Goal: Information Seeking & Learning: Learn about a topic

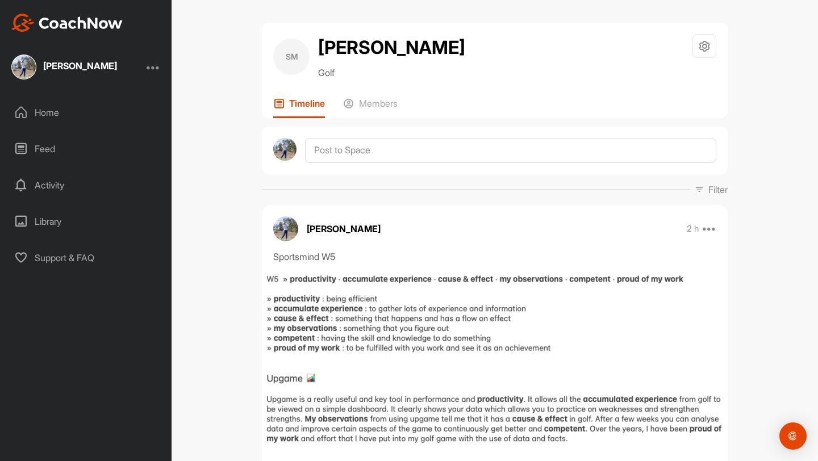
scroll to position [98, 0]
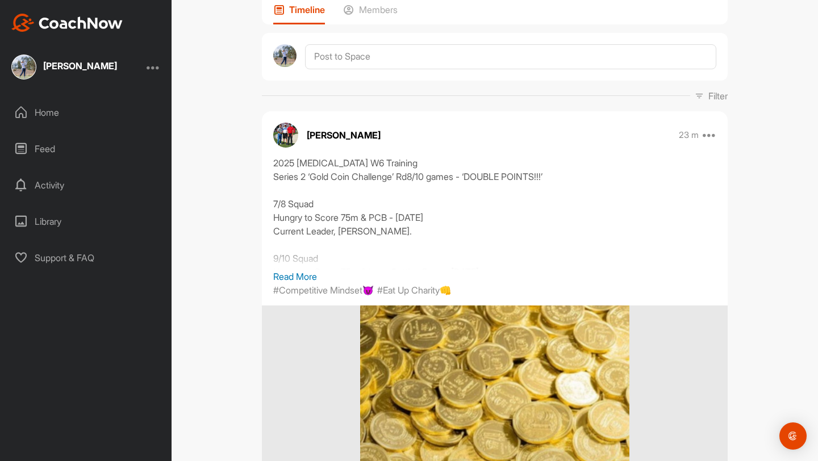
scroll to position [157, 0]
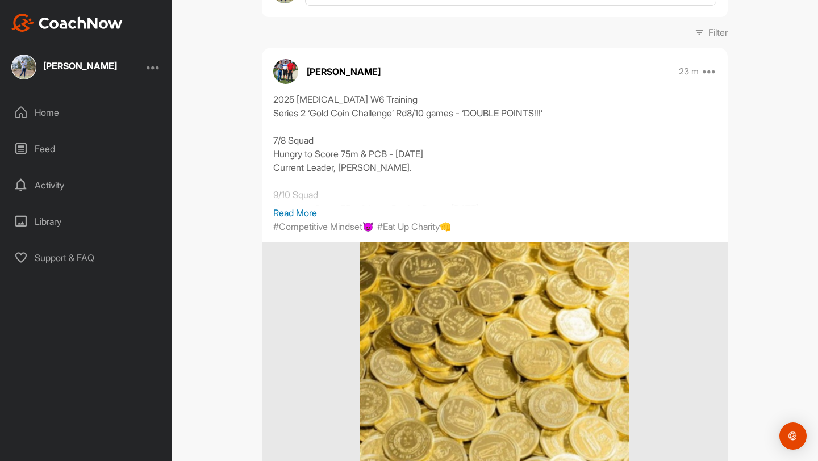
click at [308, 203] on div "2025 T3 W6 Training Series 2 ‘Gold Coin Challenge’ Rd8/10 games - ‘DOUBLE POINT…" at bounding box center [494, 150] width 443 height 114
click at [308, 208] on p "Read More" at bounding box center [494, 213] width 443 height 14
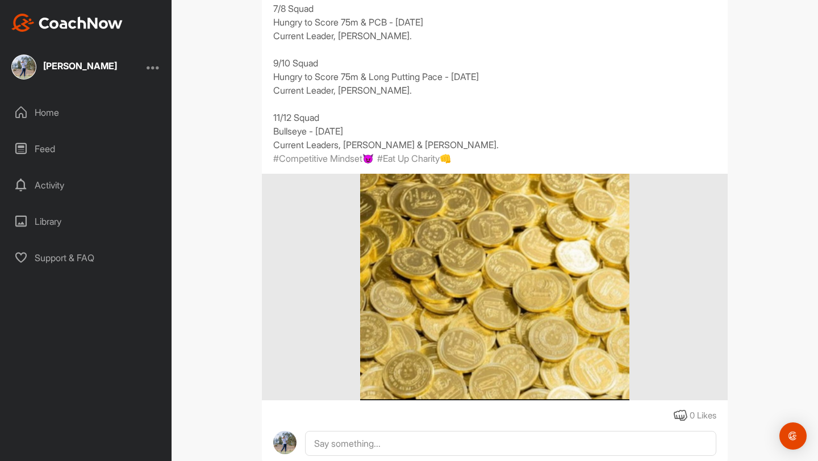
scroll to position [286, 0]
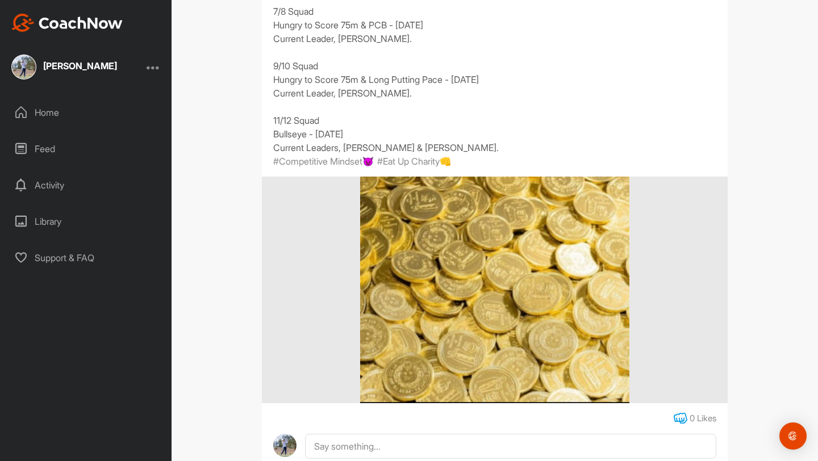
click at [674, 421] on icon at bounding box center [681, 419] width 14 height 14
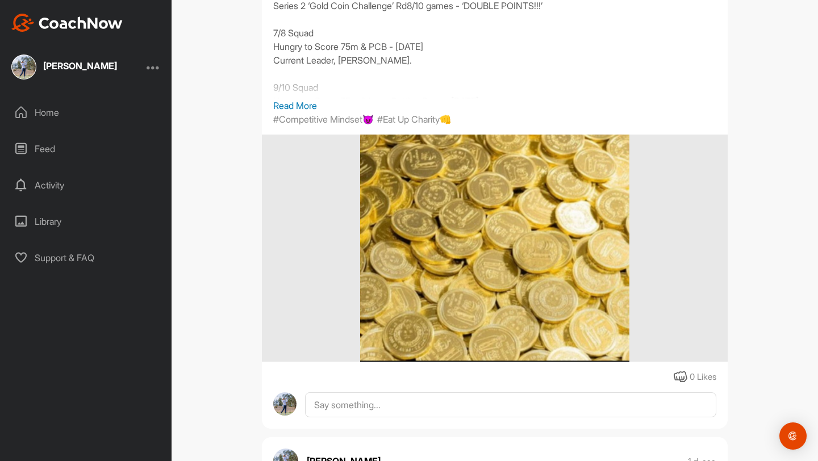
scroll to position [766, 0]
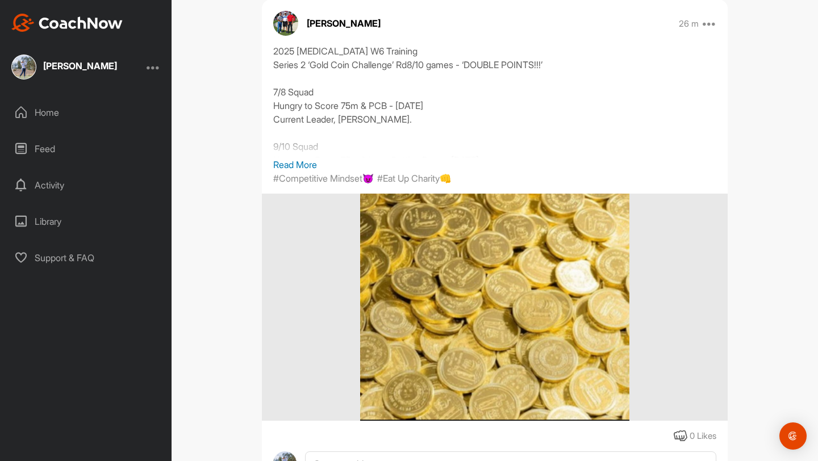
click at [308, 165] on p "Read More" at bounding box center [494, 165] width 443 height 14
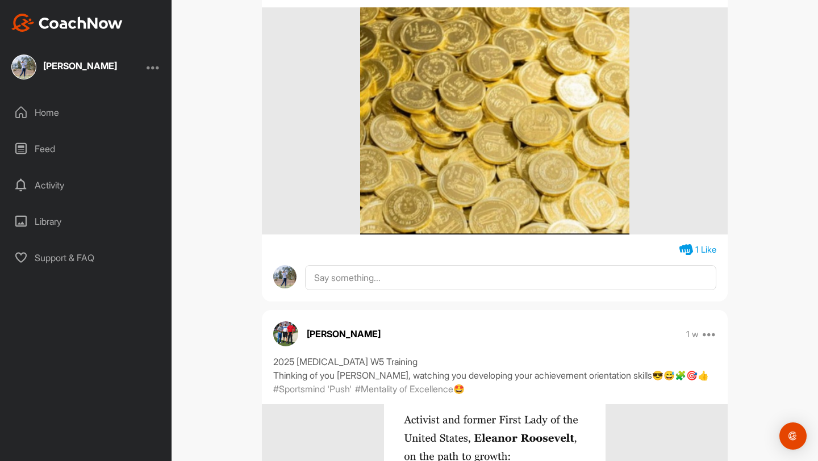
scroll to position [2184, 0]
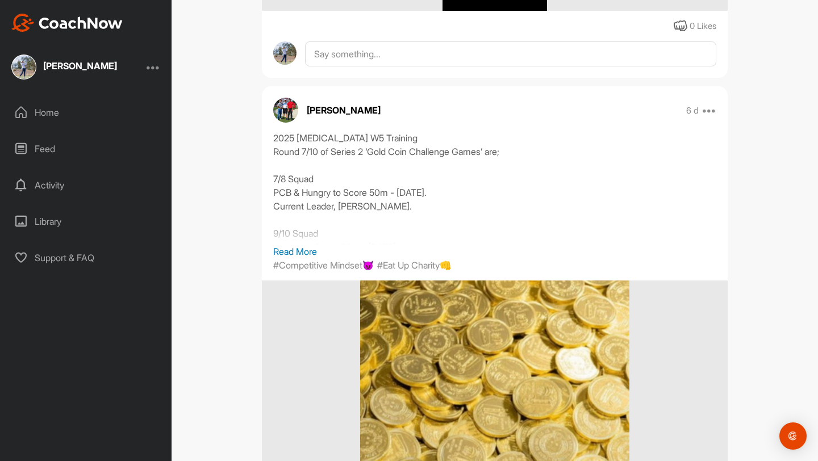
click at [295, 244] on div "2025 [MEDICAL_DATA] W5 Training Round 7/10 of Series 2 ‘Gold Coin Challenge Gam…" at bounding box center [494, 188] width 443 height 114
click at [295, 249] on p "Read More" at bounding box center [494, 252] width 443 height 14
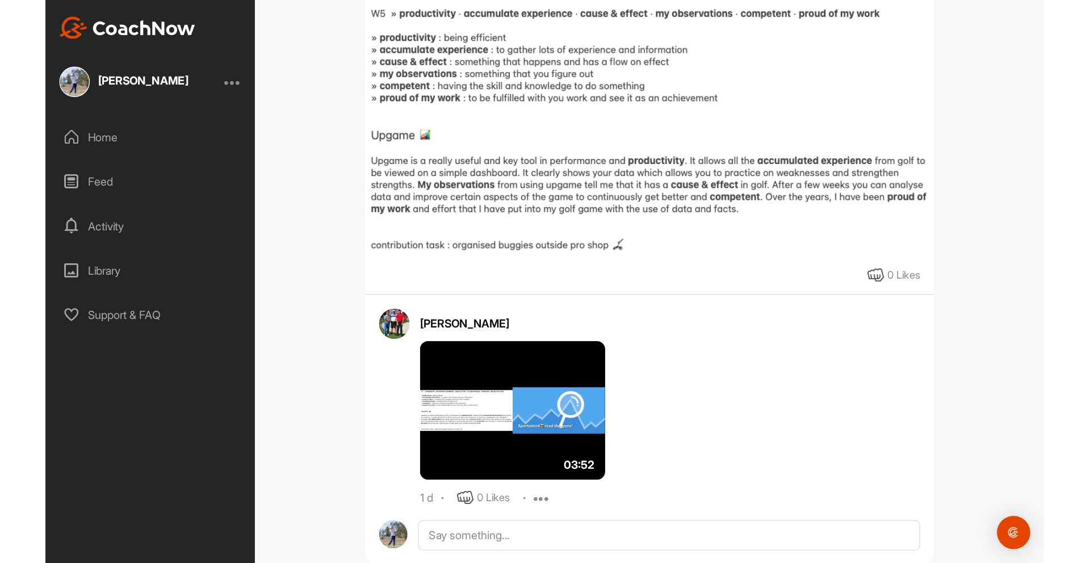
scroll to position [1386, 0]
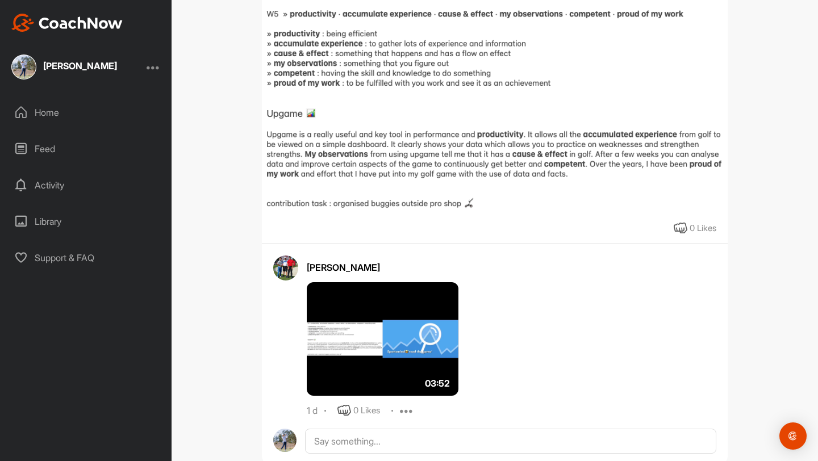
click at [405, 339] on img at bounding box center [383, 339] width 152 height 114
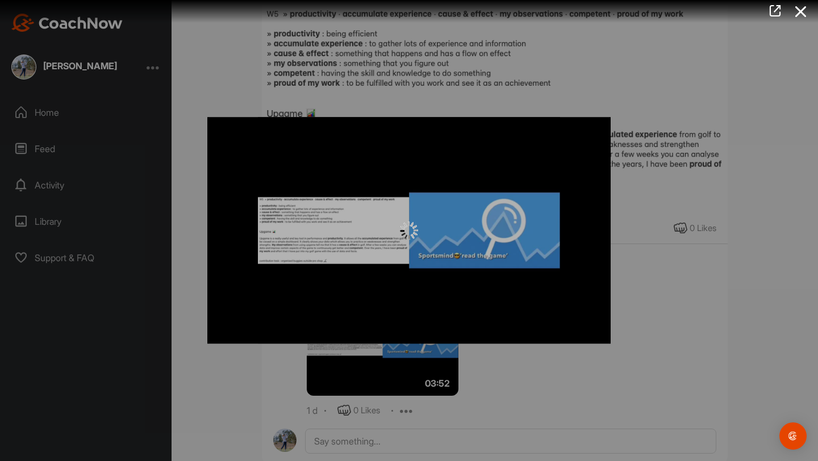
click at [374, 302] on div at bounding box center [408, 230] width 403 height 227
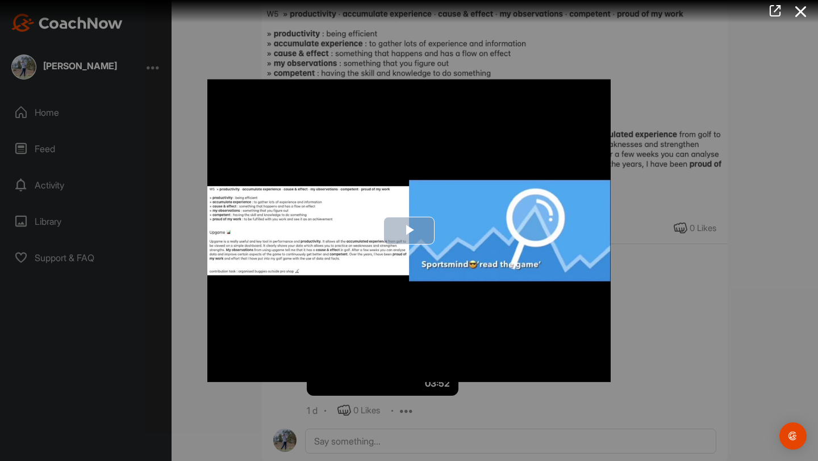
click at [472, 256] on img "Video Player" at bounding box center [408, 231] width 403 height 303
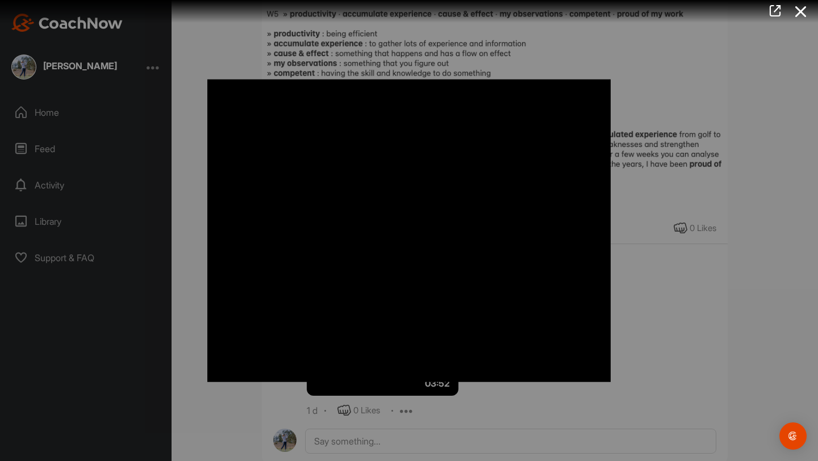
click at [411, 207] on video "Video Player" at bounding box center [408, 231] width 403 height 303
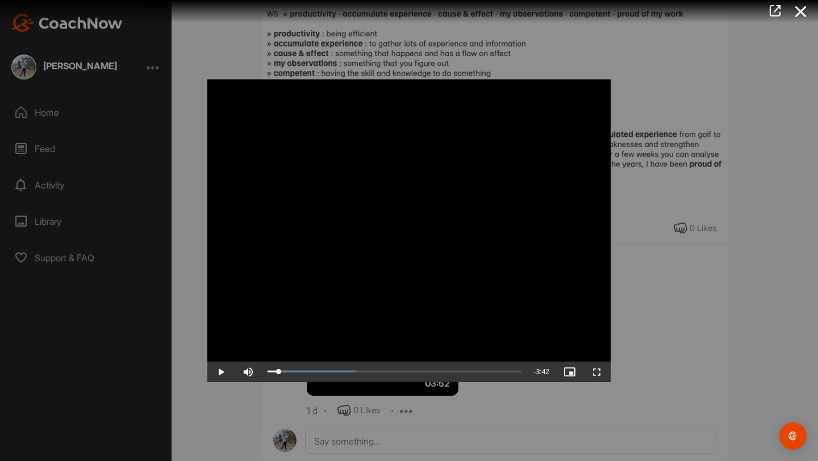
click at [411, 206] on video "Video Player" at bounding box center [408, 231] width 403 height 303
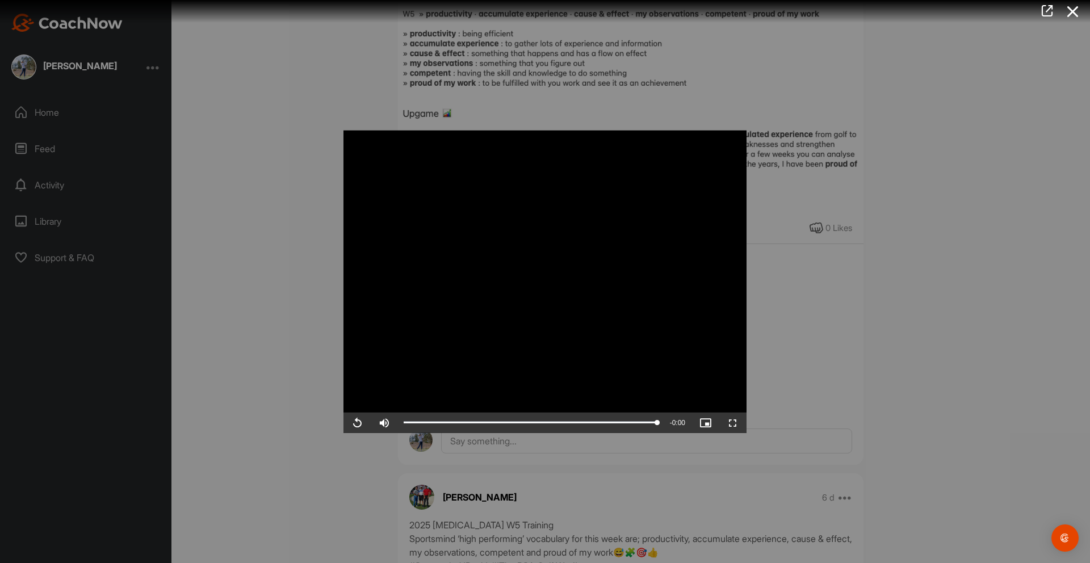
click at [817, 248] on div at bounding box center [545, 281] width 1090 height 563
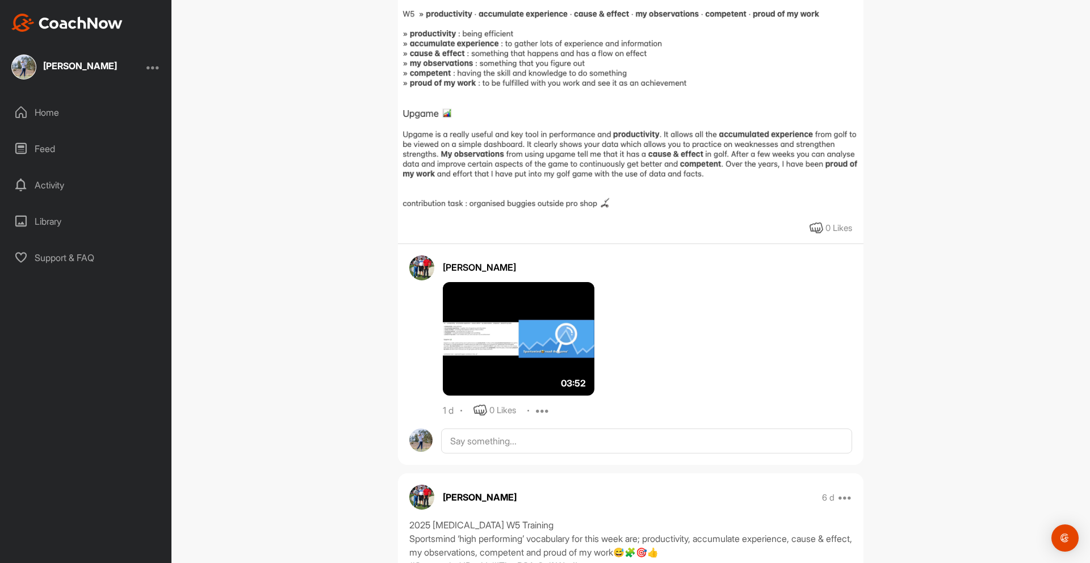
click at [508, 409] on div "0 Likes" at bounding box center [503, 410] width 27 height 13
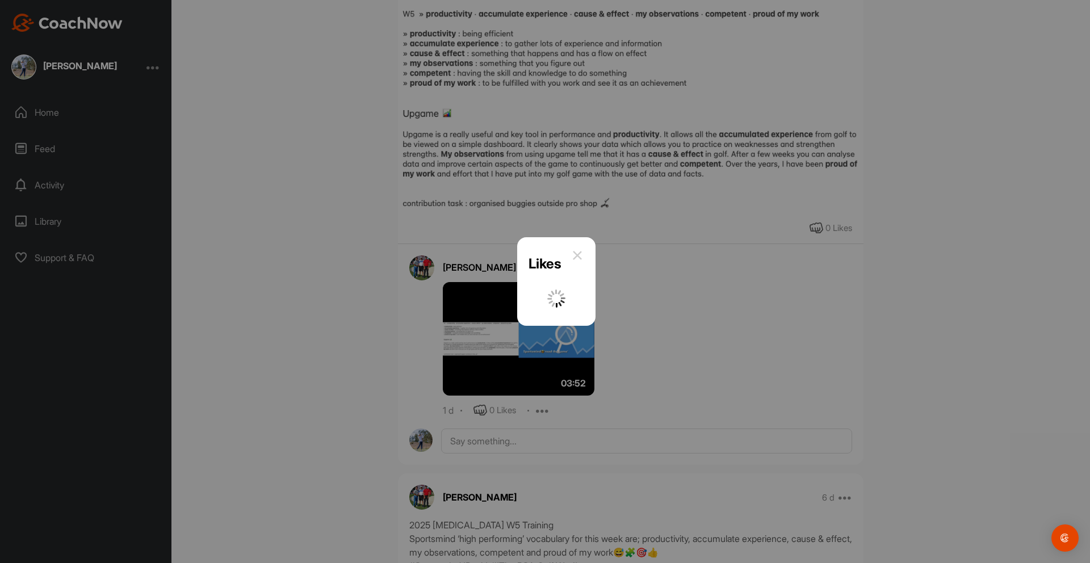
click at [488, 409] on div at bounding box center [545, 281] width 1090 height 563
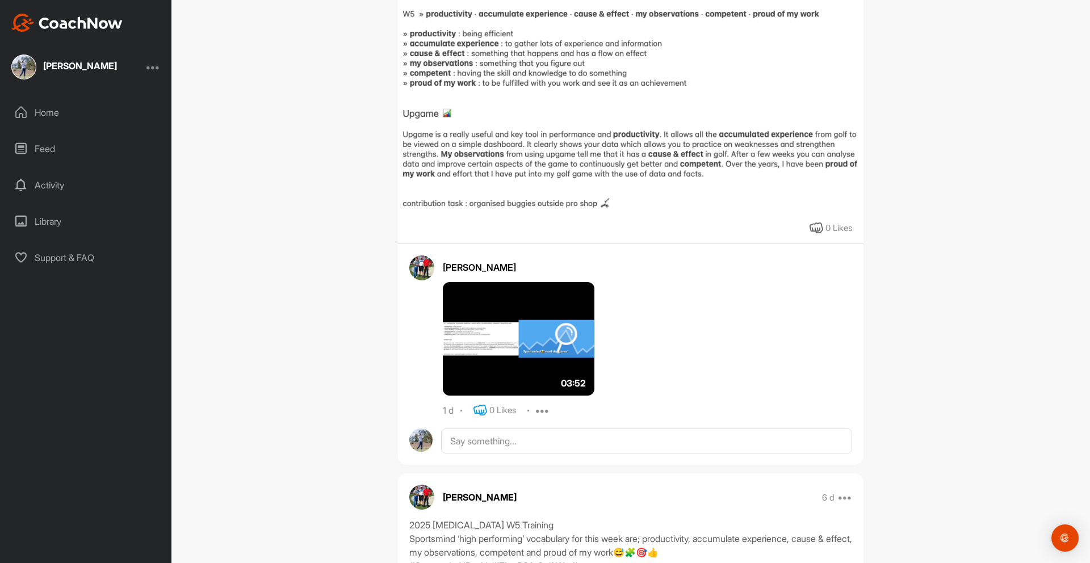
click at [479, 411] on icon at bounding box center [481, 411] width 14 height 14
